Goal: Task Accomplishment & Management: Manage account settings

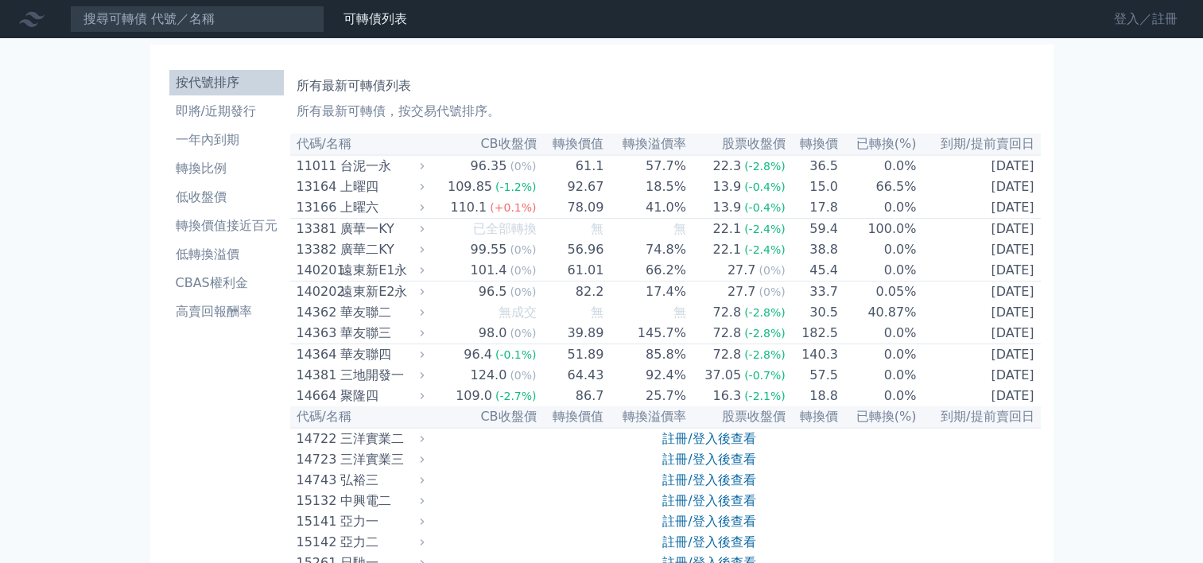
click at [1123, 25] on link "登入／註冊" at bounding box center [1146, 18] width 89 height 25
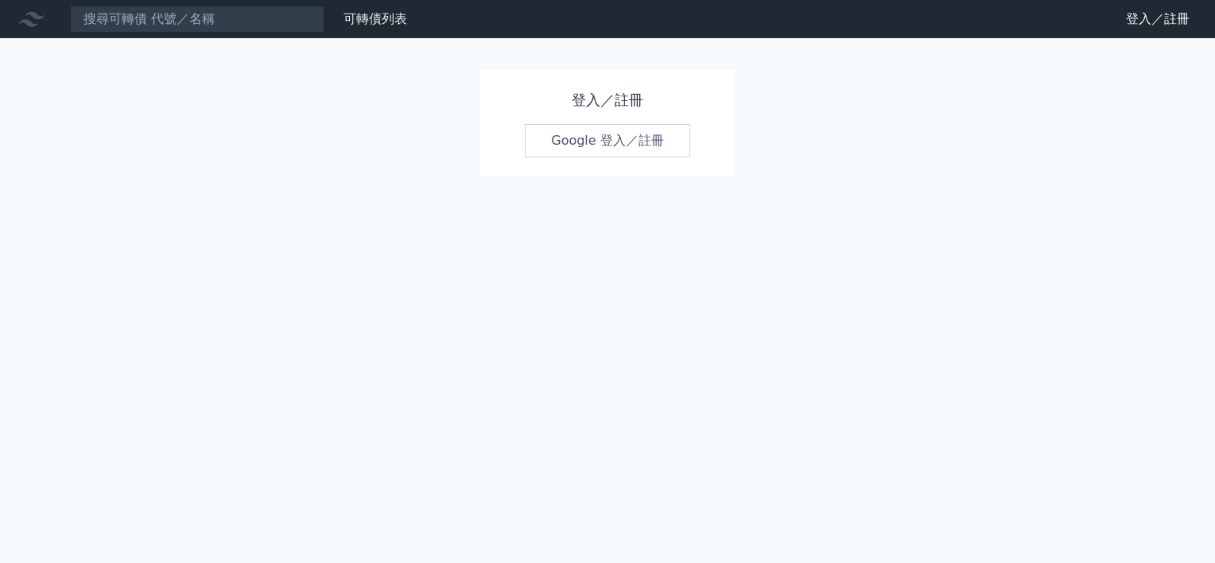
click at [585, 139] on link "Google 登入／註冊" at bounding box center [607, 140] width 165 height 33
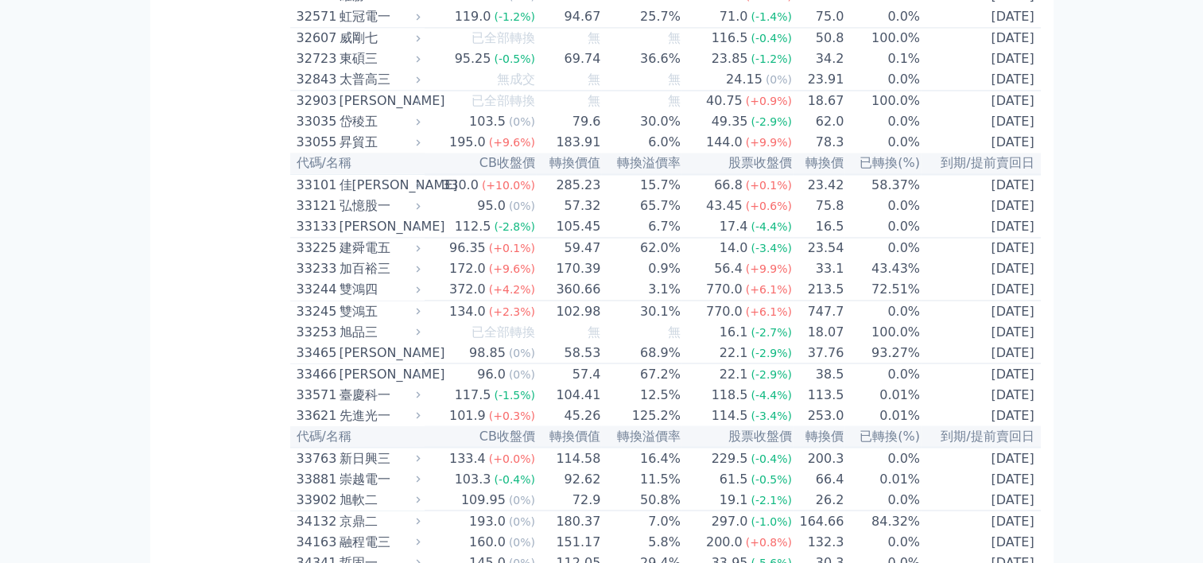
scroll to position [2863, 0]
